Goal: Transaction & Acquisition: Subscribe to service/newsletter

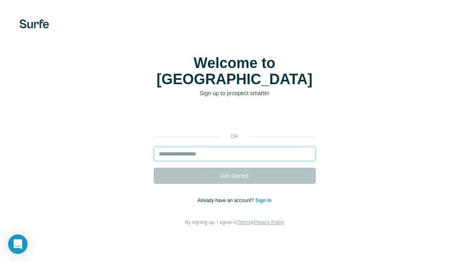
click at [225, 147] on input "email" at bounding box center [235, 154] width 162 height 15
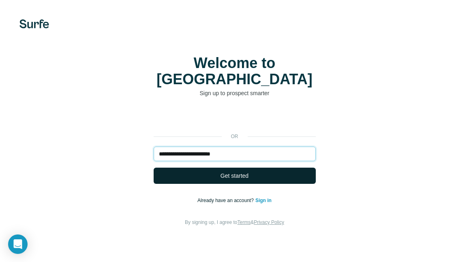
type input "**********"
click at [236, 172] on span "Get started" at bounding box center [235, 176] width 28 height 8
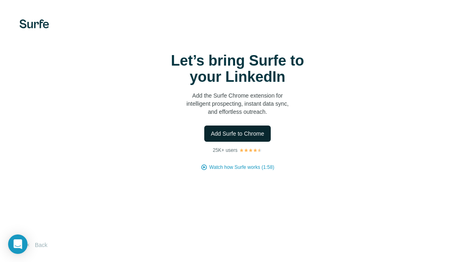
click at [239, 137] on span "Add Surfe to Chrome" at bounding box center [238, 134] width 54 height 8
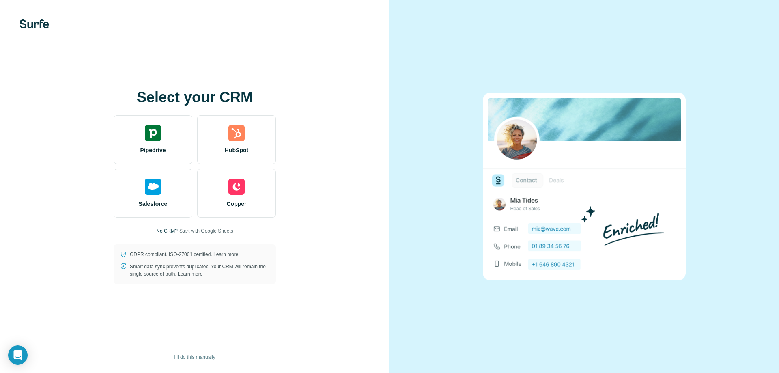
click at [212, 228] on span "Start with Google Sheets" at bounding box center [206, 230] width 54 height 7
click at [211, 233] on span "Start with Google Sheets" at bounding box center [206, 230] width 54 height 7
click at [190, 355] on span "I’ll do this manually" at bounding box center [194, 356] width 41 height 7
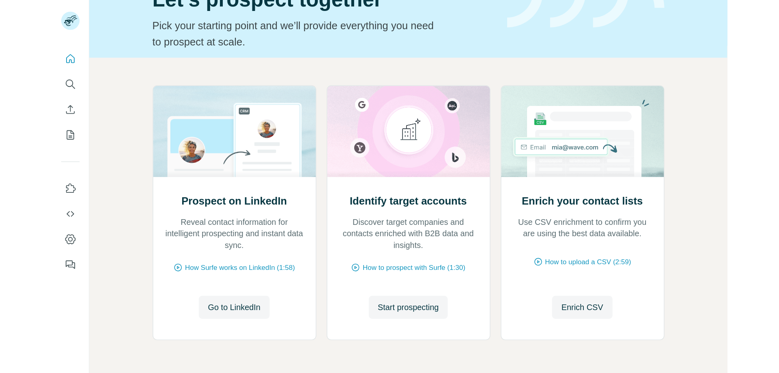
scroll to position [69, 0]
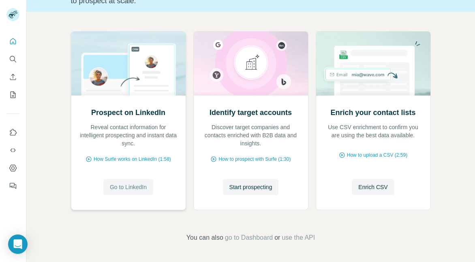
click at [129, 184] on span "Go to LinkedIn" at bounding box center [128, 187] width 37 height 8
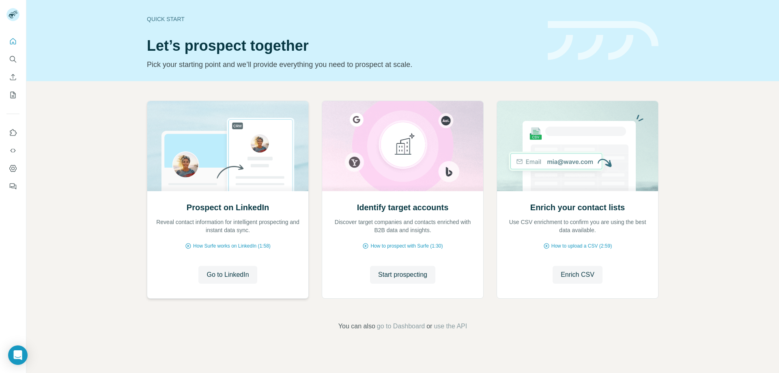
scroll to position [0, 0]
click at [390, 262] on span "Start prospecting" at bounding box center [402, 275] width 49 height 10
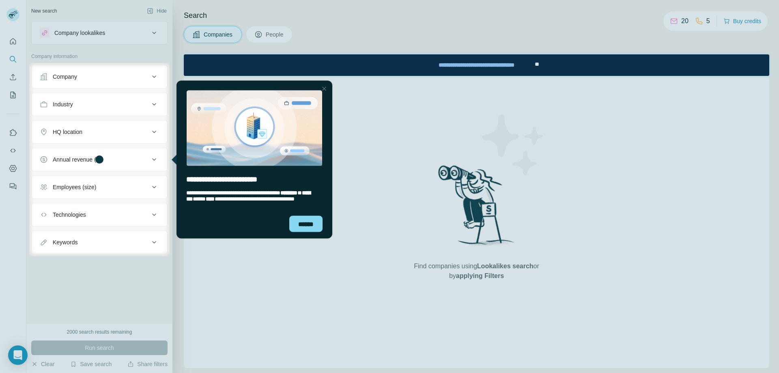
click at [324, 87] on div at bounding box center [324, 89] width 10 height 10
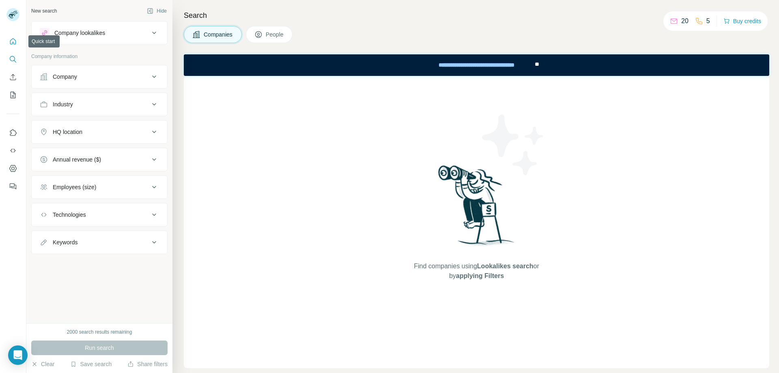
click at [11, 41] on icon "Quick start" at bounding box center [13, 41] width 8 height 8
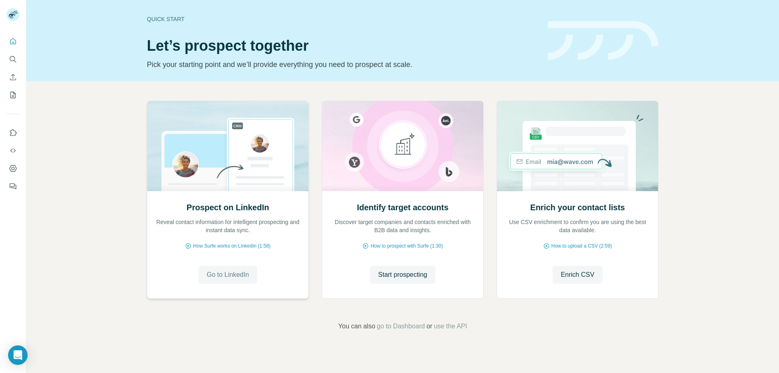
click at [232, 262] on span "Go to LinkedIn" at bounding box center [227, 275] width 42 height 10
click at [10, 166] on icon "Dashboard" at bounding box center [13, 168] width 8 height 8
